Goal: Task Accomplishment & Management: Manage account settings

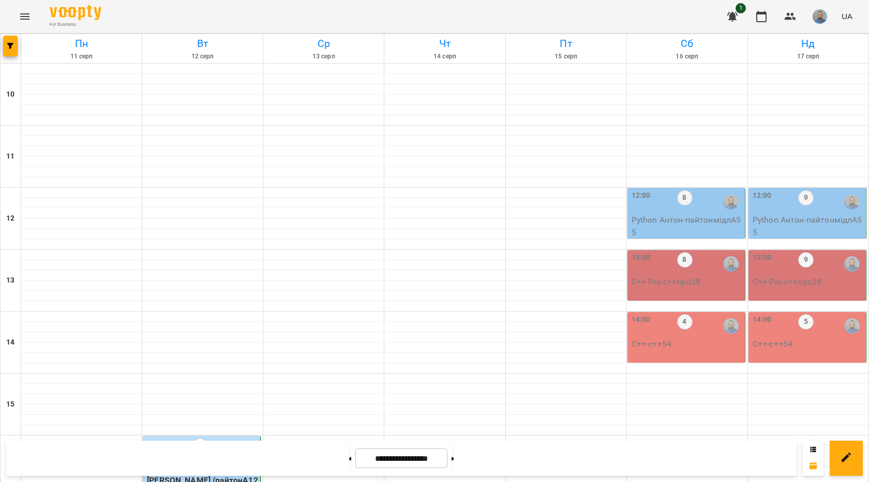
scroll to position [362, 0]
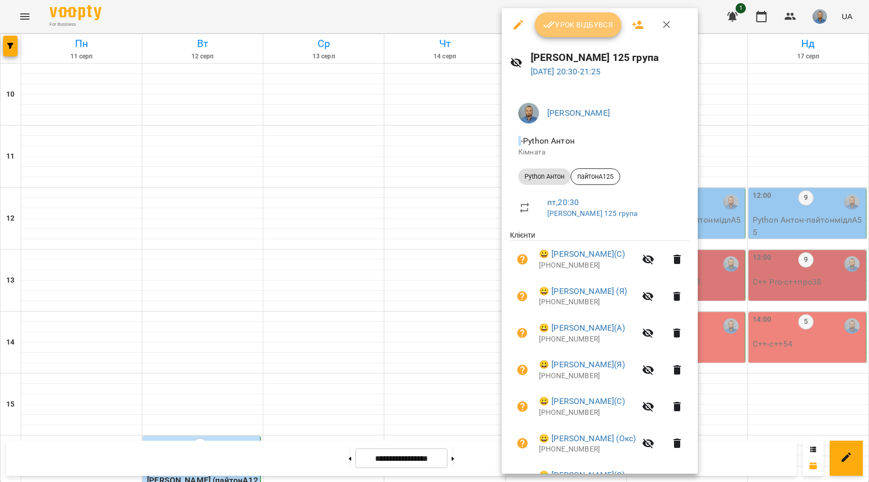
click at [558, 27] on span "Урок відбувся" at bounding box center [578, 25] width 70 height 12
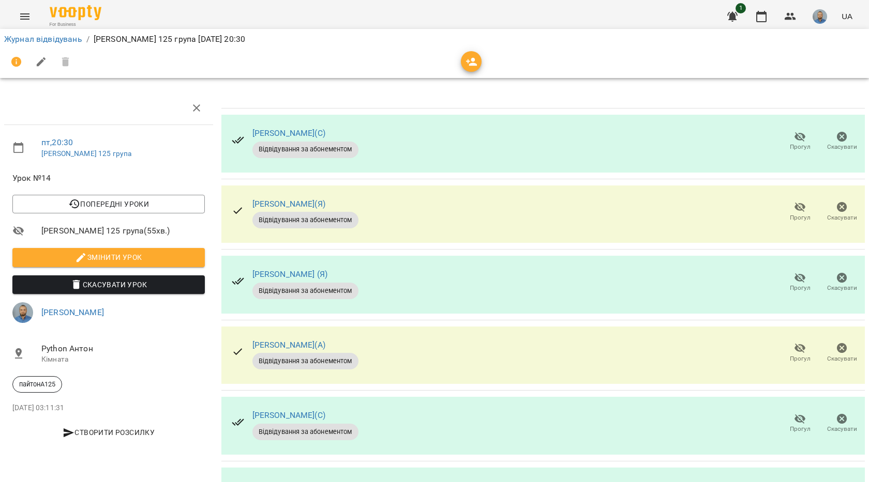
click at [790, 143] on span "Прогул" at bounding box center [800, 147] width 21 height 9
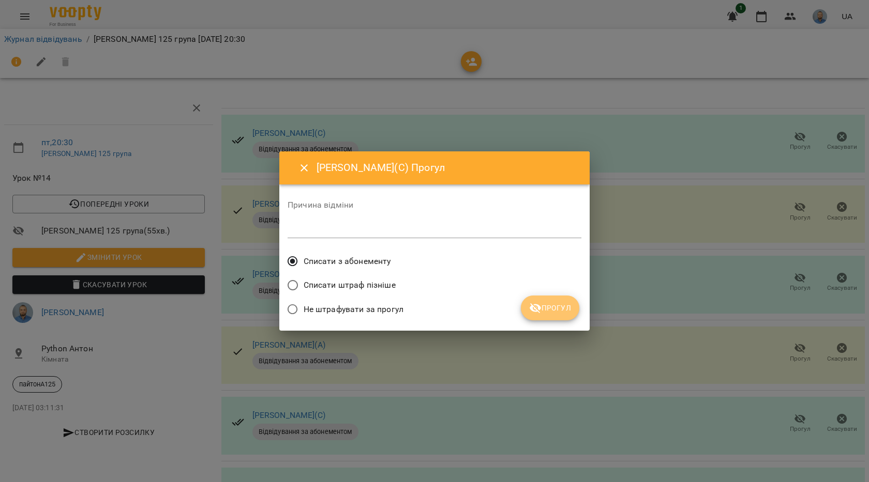
click at [545, 318] on button "Прогул" at bounding box center [550, 308] width 58 height 25
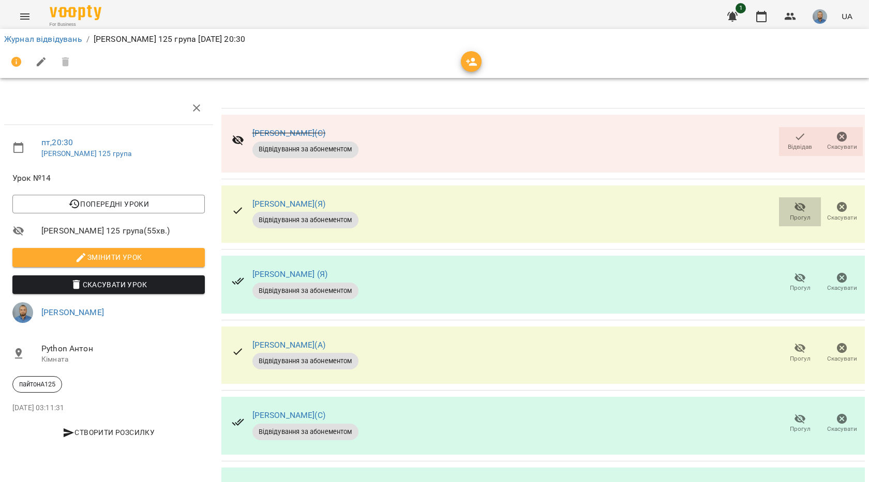
click at [796, 217] on span "Прогул" at bounding box center [800, 218] width 21 height 9
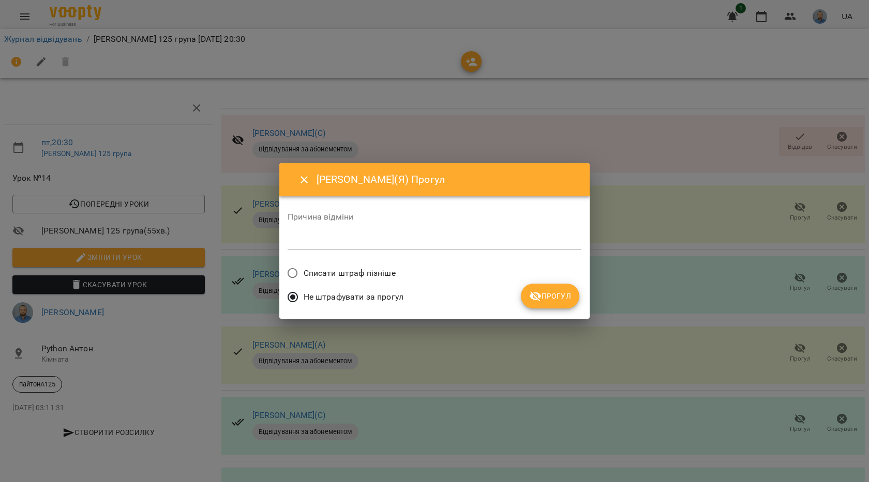
click at [516, 304] on div "Не штрафувати за прогул" at bounding box center [435, 298] width 294 height 24
click at [542, 294] on span "Прогул" at bounding box center [550, 296] width 42 height 12
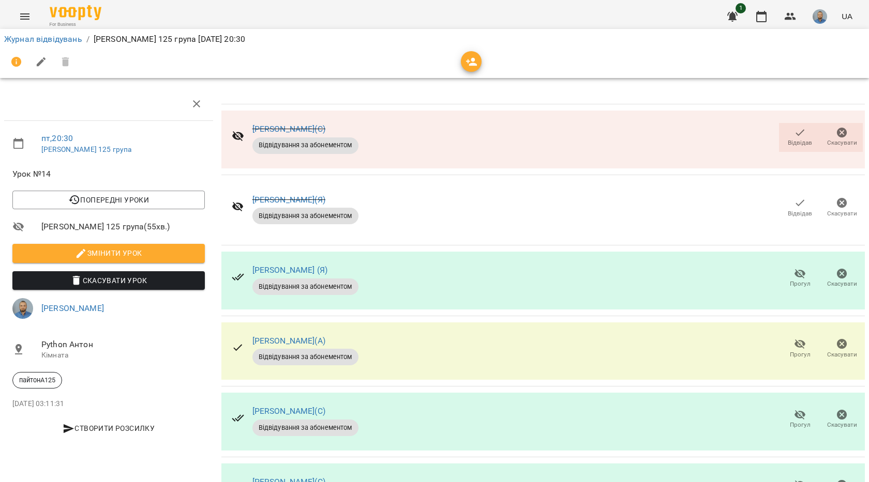
scroll to position [137, 0]
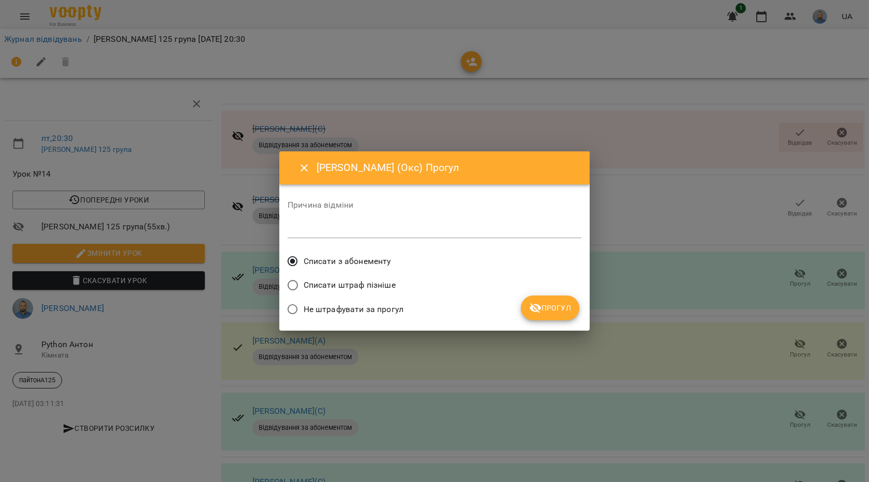
drag, startPoint x: 560, startPoint y: 298, endPoint x: 558, endPoint y: 305, distance: 7.0
click at [560, 299] on button "Прогул" at bounding box center [550, 308] width 58 height 25
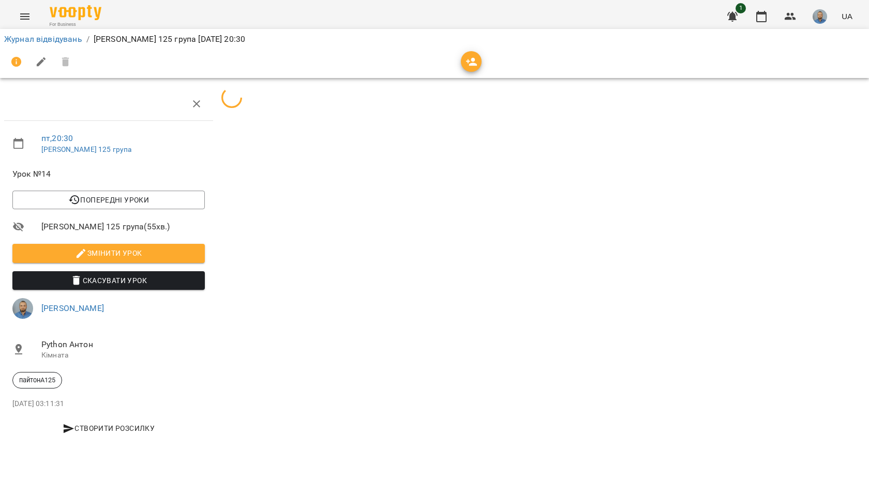
scroll to position [0, 0]
